Goal: Task Accomplishment & Management: Use online tool/utility

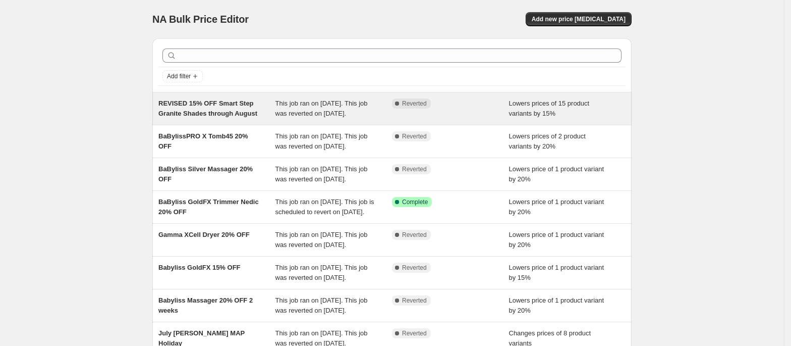
click at [253, 109] on span "REVISED 15% OFF Smart Step Granite Shades through August" at bounding box center [207, 108] width 99 height 18
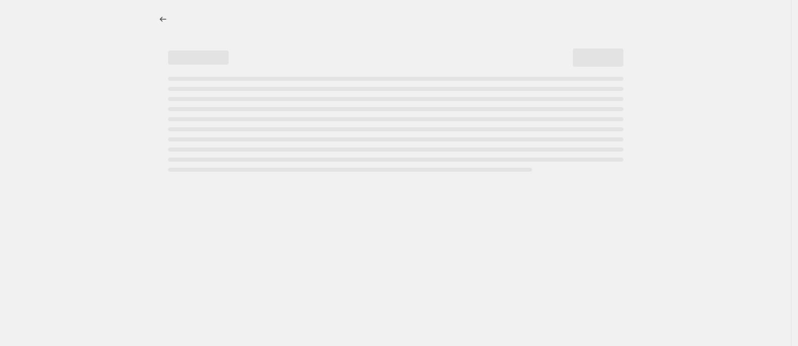
select select "percentage"
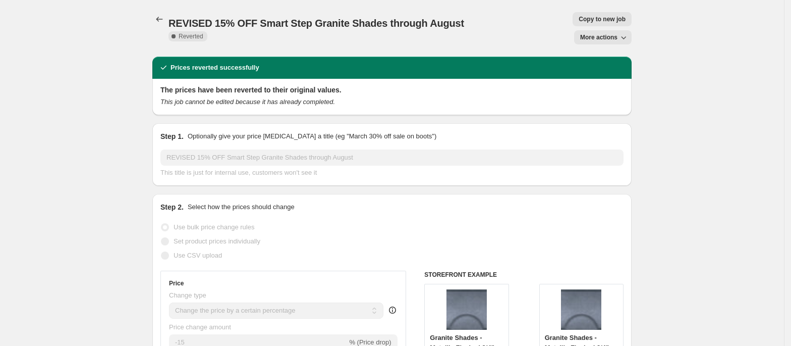
click at [579, 21] on span "Copy to new job" at bounding box center [602, 19] width 47 height 8
select select "percentage"
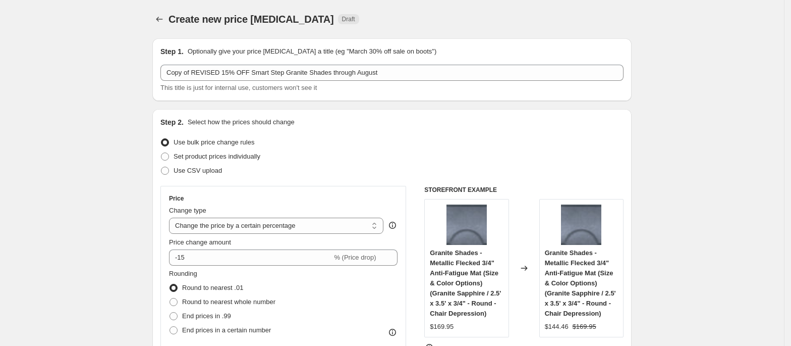
click at [260, 84] on span "This title is just for internal use, customers won't see it" at bounding box center [238, 88] width 156 height 8
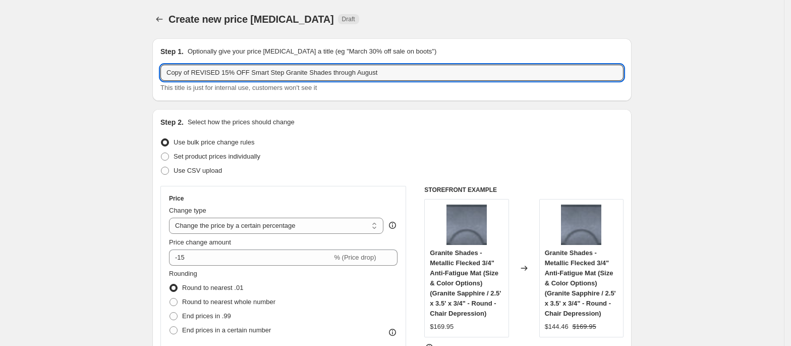
drag, startPoint x: 220, startPoint y: 71, endPoint x: 142, endPoint y: 69, distance: 78.7
click at [354, 71] on input "15% OFF Smart Step Granite Shades through August" at bounding box center [391, 73] width 463 height 16
drag, startPoint x: 273, startPoint y: 71, endPoint x: 254, endPoint y: 73, distance: 19.3
click at [254, 73] on input "15% OFF Smart Step Granite Shades through August" at bounding box center [391, 73] width 463 height 16
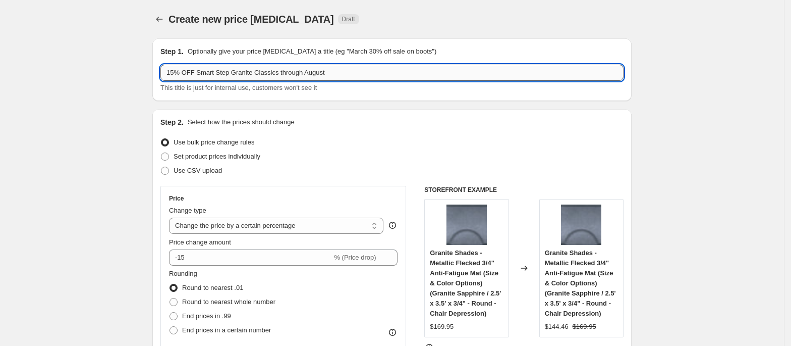
drag, startPoint x: 346, startPoint y: 75, endPoint x: 302, endPoint y: 75, distance: 44.4
click at [302, 75] on input "15% OFF Smart Step Granite Classics through August" at bounding box center [391, 73] width 463 height 16
type input "15% OFF Smart Step Granite Classics through October"
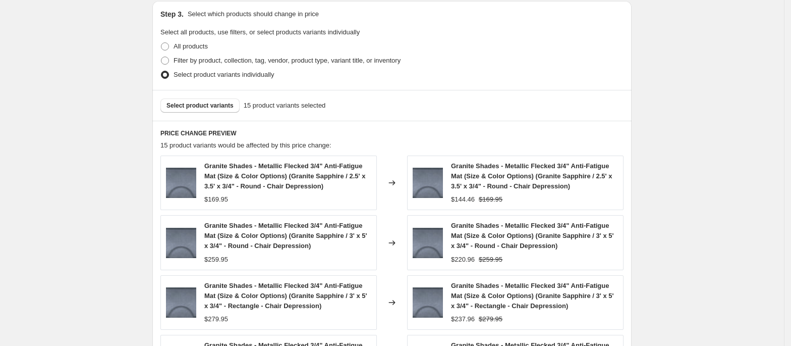
scroll to position [471, 0]
click at [168, 75] on span at bounding box center [165, 74] width 8 height 8
click at [161, 71] on input "Select product variants individually" at bounding box center [161, 70] width 1 height 1
click at [189, 107] on span "Select product variants" at bounding box center [199, 105] width 67 height 8
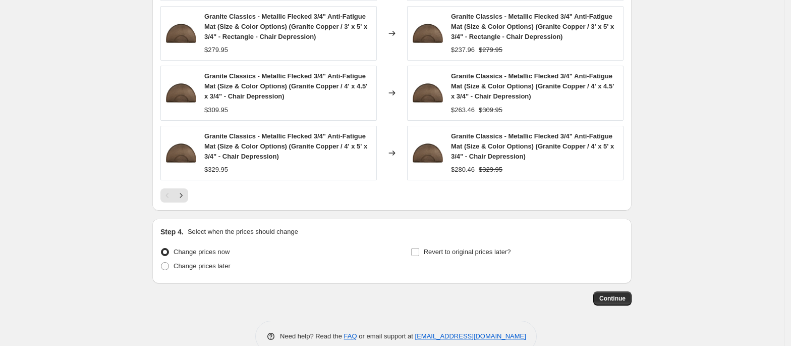
scroll to position [740, 0]
click at [456, 255] on span "Revert to original prices later?" at bounding box center [467, 251] width 87 height 8
click at [419, 255] on input "Revert to original prices later?" at bounding box center [415, 251] width 8 height 8
checkbox input "true"
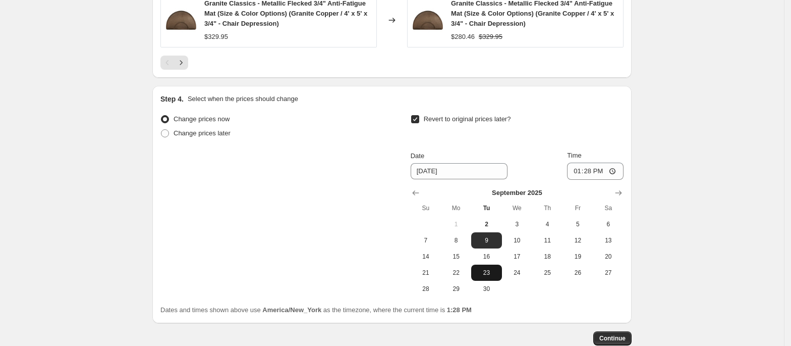
scroll to position [874, 0]
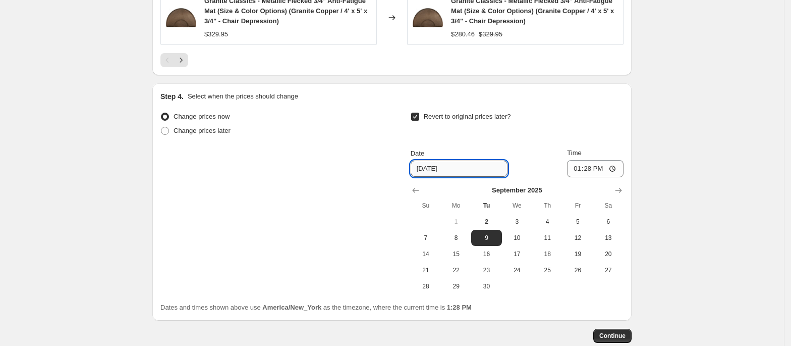
click at [466, 172] on input "[DATE]" at bounding box center [459, 168] width 97 height 16
click at [448, 173] on input "[DATE]" at bounding box center [459, 168] width 97 height 16
click at [424, 172] on input "[DATE]" at bounding box center [459, 168] width 97 height 16
click at [620, 191] on icon "Show next month, October 2025" at bounding box center [618, 190] width 10 height 10
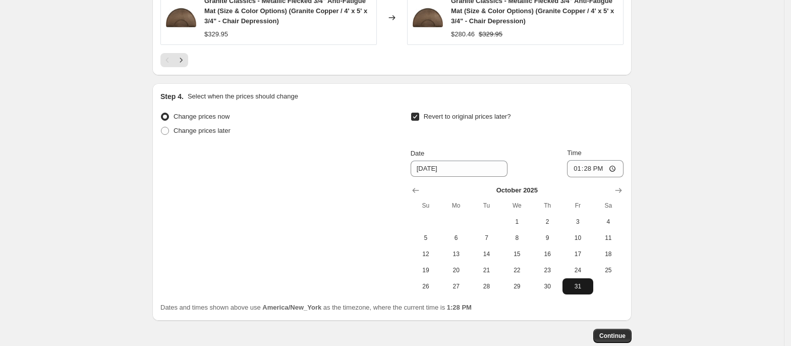
click at [582, 290] on span "31" at bounding box center [578, 286] width 22 height 8
type input "[DATE]"
click at [578, 172] on input "13:28" at bounding box center [595, 168] width 57 height 17
type input "23:59"
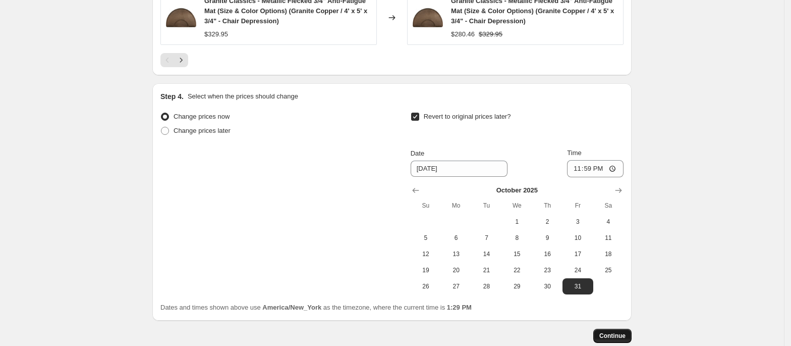
click at [614, 338] on span "Continue" at bounding box center [612, 335] width 26 height 8
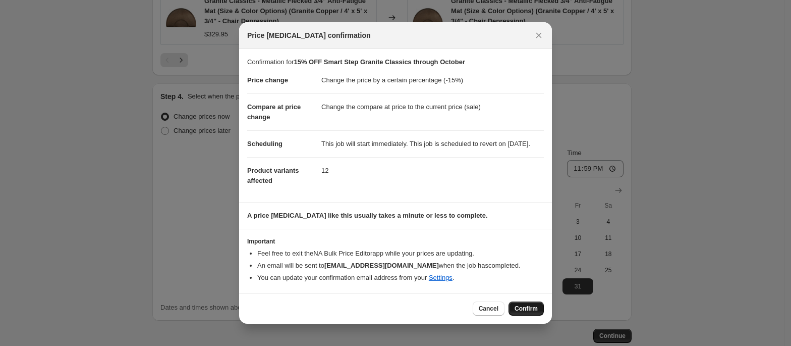
click at [533, 312] on span "Confirm" at bounding box center [526, 308] width 23 height 8
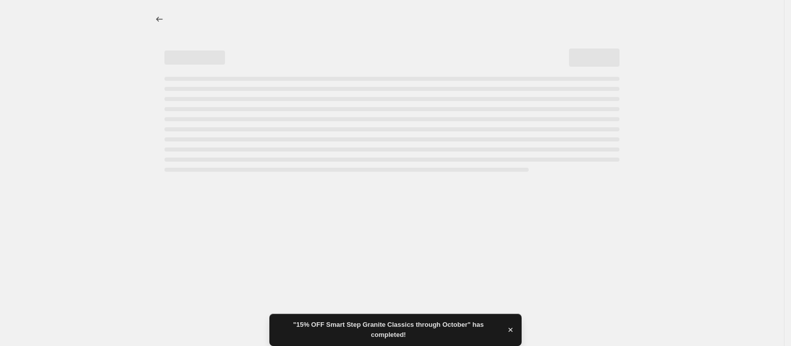
select select "percentage"
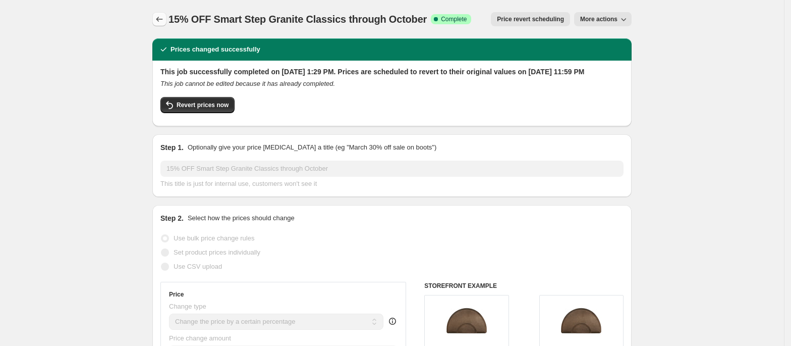
click at [162, 15] on icon "Price change jobs" at bounding box center [159, 19] width 10 height 10
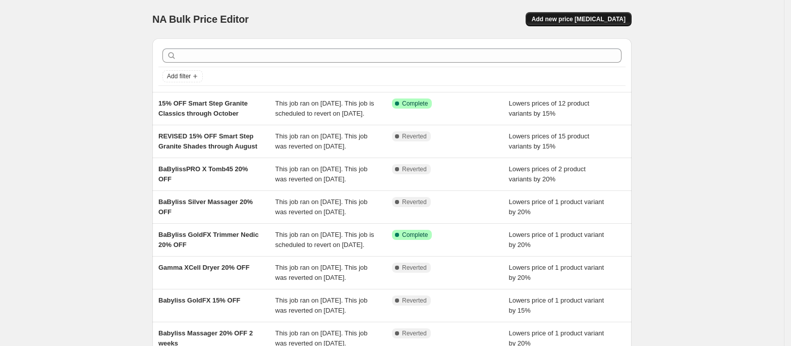
click at [589, 21] on span "Add new price [MEDICAL_DATA]" at bounding box center [579, 19] width 94 height 8
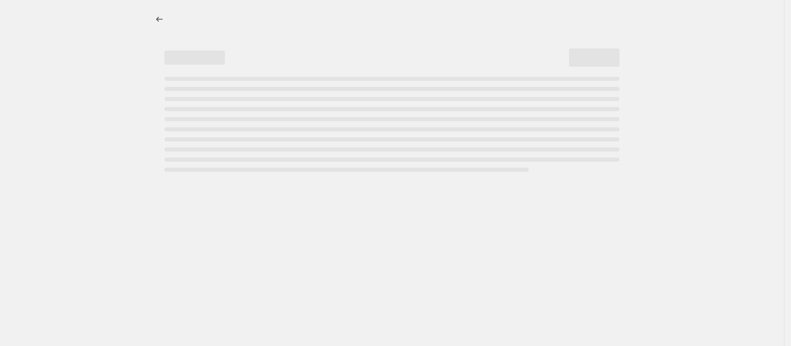
select select "percentage"
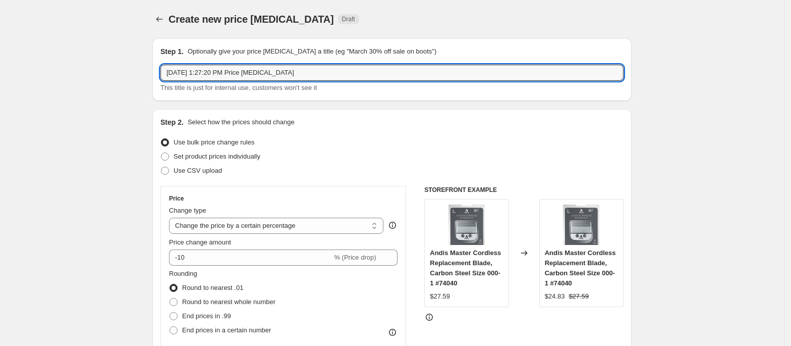
drag, startPoint x: 291, startPoint y: 71, endPoint x: 123, endPoint y: 63, distance: 168.2
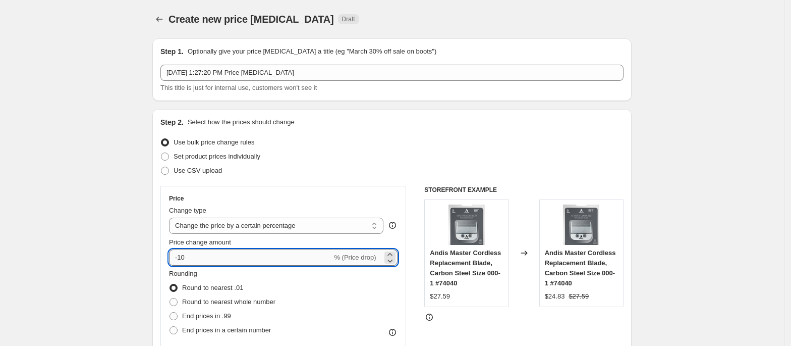
click at [200, 256] on input "-10" at bounding box center [250, 257] width 163 height 16
type input "-15"
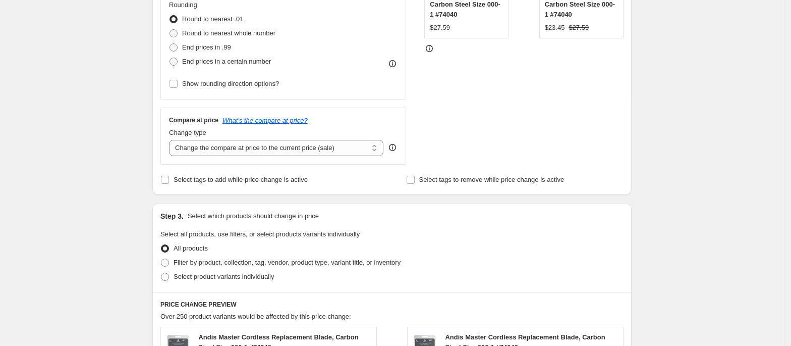
scroll to position [269, 0]
click at [198, 277] on span "Select product variants individually" at bounding box center [224, 276] width 100 height 8
click at [161, 272] on input "Select product variants individually" at bounding box center [161, 272] width 1 height 1
radio input "true"
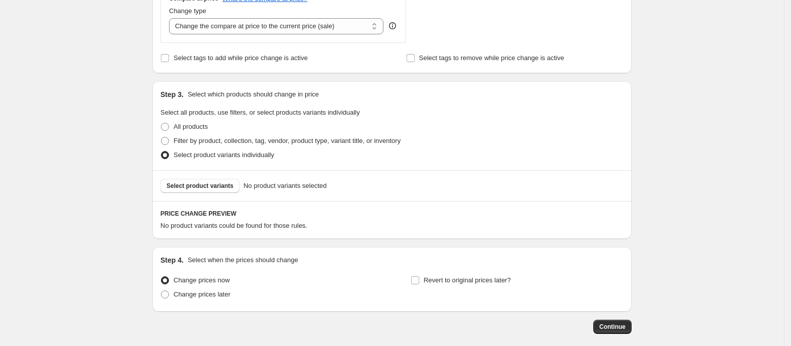
scroll to position [404, 0]
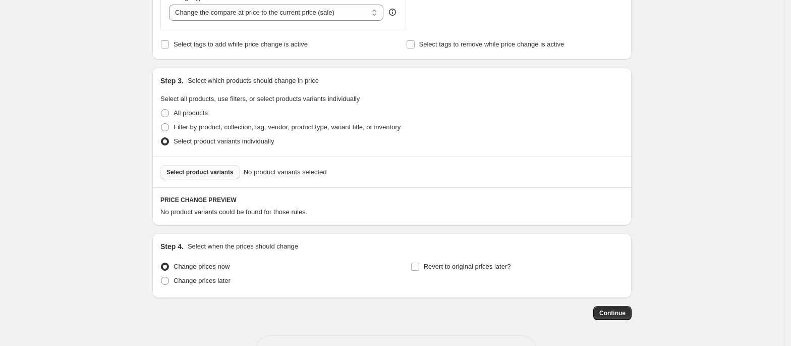
click at [220, 175] on span "Select product variants" at bounding box center [199, 172] width 67 height 8
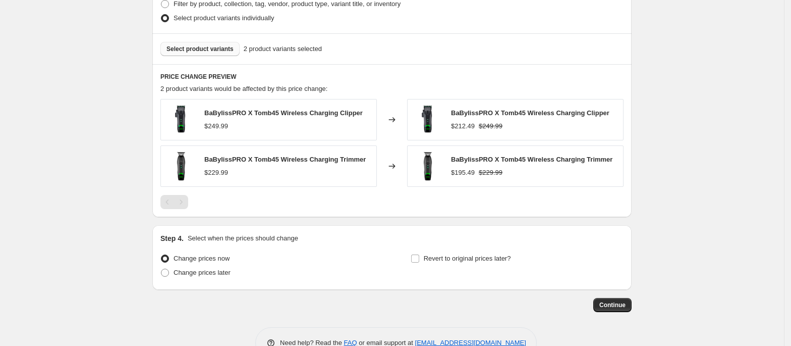
scroll to position [557, 0]
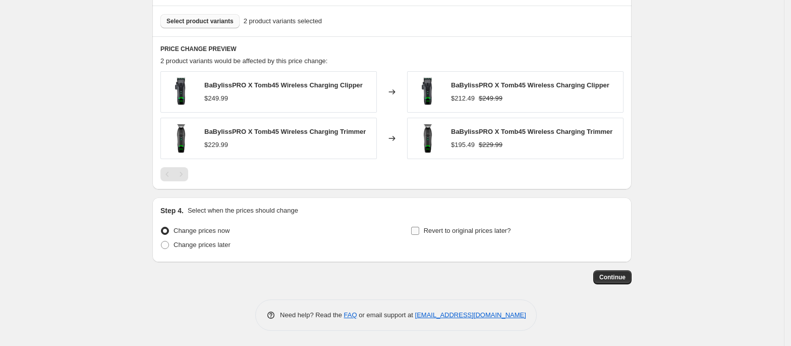
click at [418, 229] on input "Revert to original prices later?" at bounding box center [415, 231] width 8 height 8
checkbox input "true"
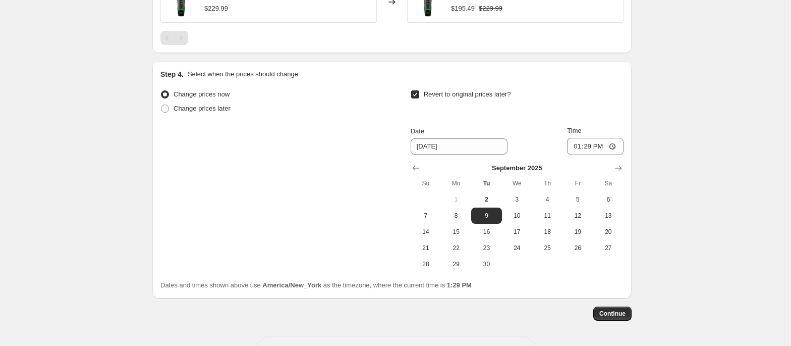
scroll to position [691, 0]
click at [495, 234] on span "16" at bounding box center [486, 231] width 22 height 8
type input "[DATE]"
click at [578, 148] on input "13:29" at bounding box center [595, 145] width 57 height 17
type input "23:59"
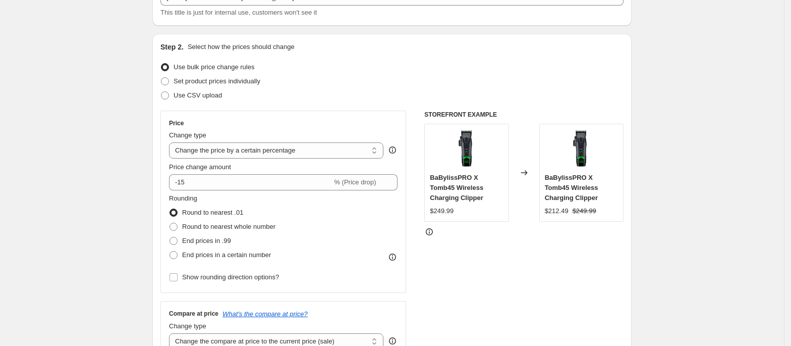
scroll to position [0, 0]
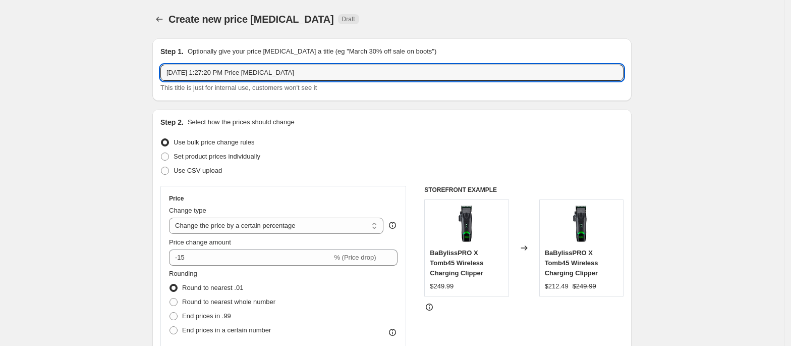
drag, startPoint x: 278, startPoint y: 61, endPoint x: 83, endPoint y: 49, distance: 196.1
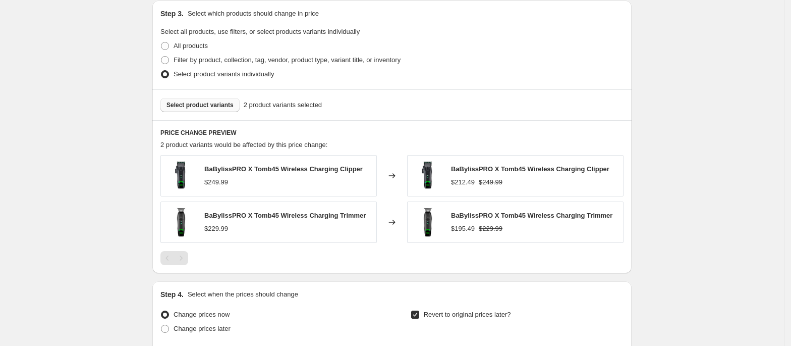
scroll to position [729, 0]
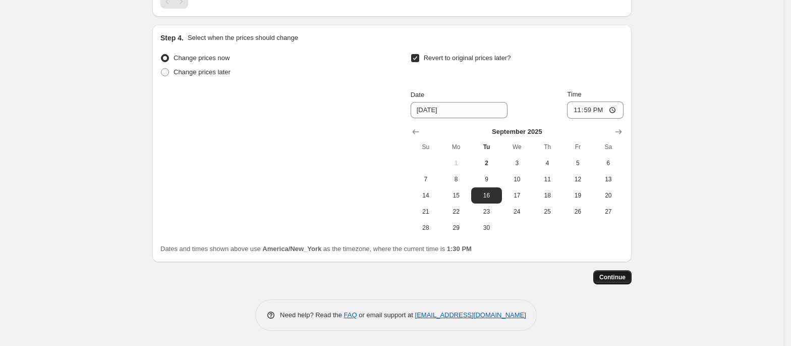
type input "15% OFF BaByliss x Tomb45 Clipper & Trimmer"
click at [627, 281] on button "Continue" at bounding box center [612, 277] width 38 height 14
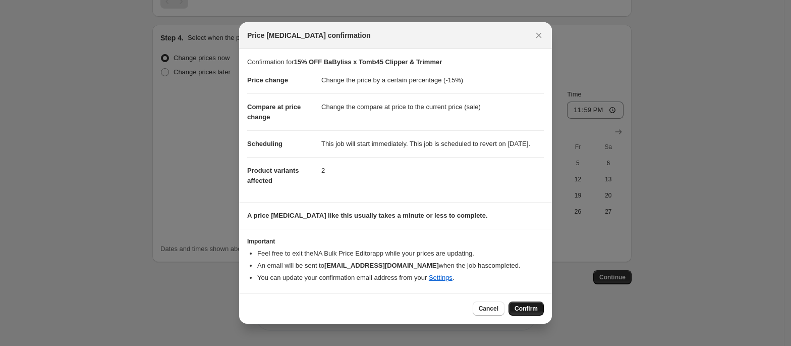
click at [520, 312] on span "Confirm" at bounding box center [526, 308] width 23 height 8
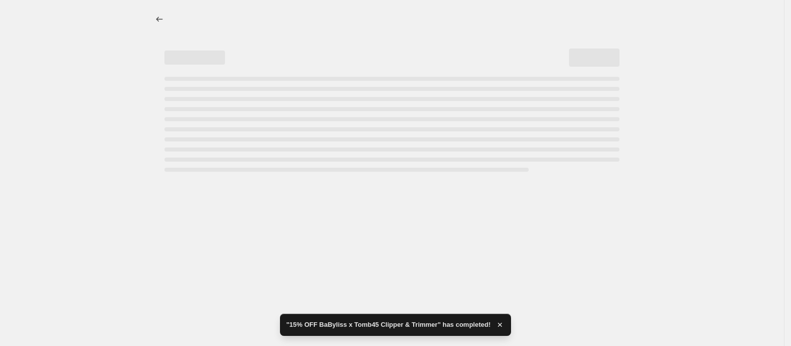
select select "percentage"
